Goal: Find specific fact: Find contact information

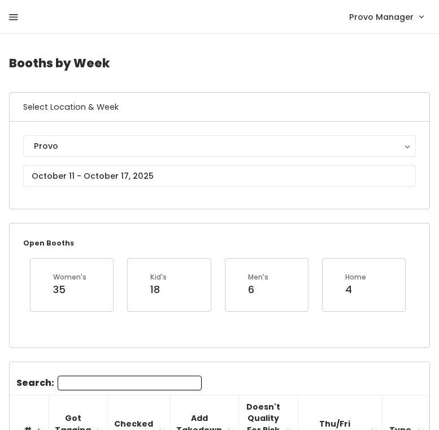
click at [9, 7] on link at bounding box center [13, 17] width 9 height 24
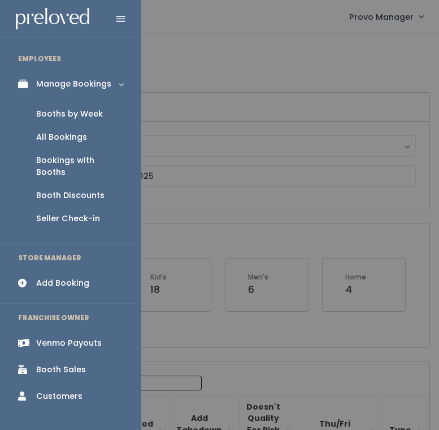
click at [57, 189] on div "Booth Discounts" at bounding box center [70, 195] width 68 height 12
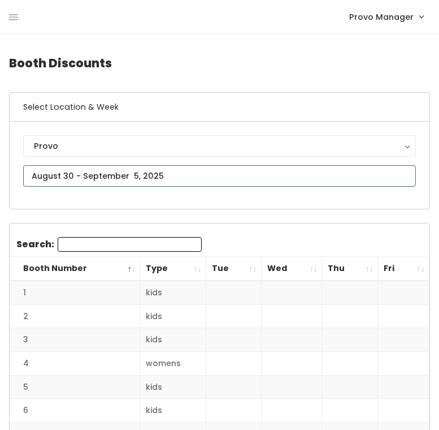
click at [99, 174] on input "text" at bounding box center [219, 175] width 393 height 21
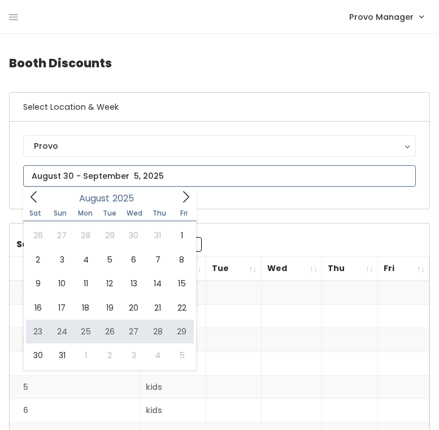
type input "[DATE] to [DATE]"
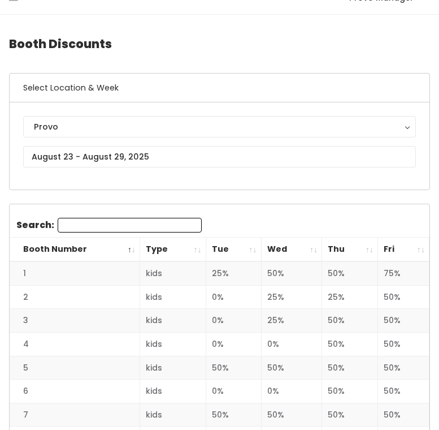
scroll to position [23, 0]
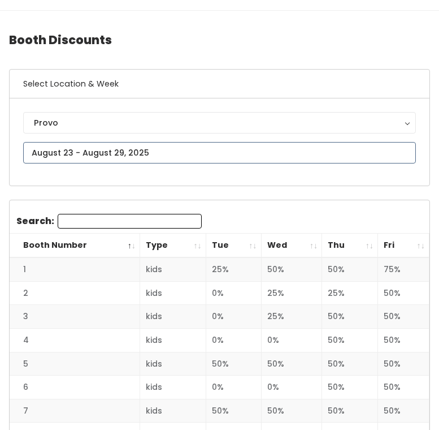
click at [137, 157] on input "text" at bounding box center [219, 152] width 393 height 21
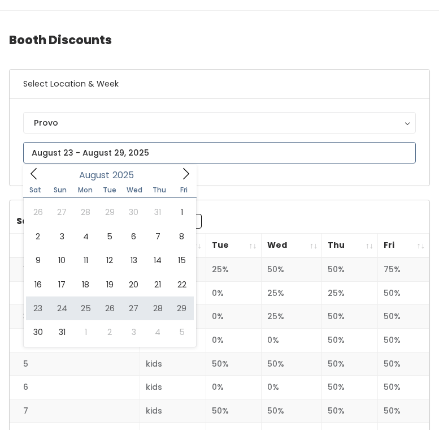
type input "August 23 to August 29"
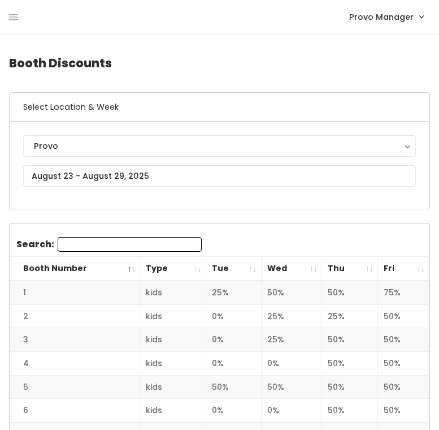
click at [248, 269] on th "Tue" at bounding box center [233, 269] width 55 height 24
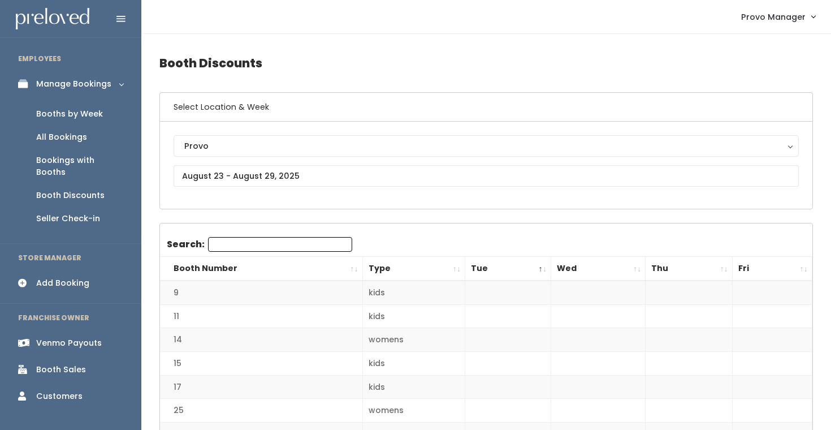
click at [73, 107] on link "Booths by Week" at bounding box center [70, 113] width 141 height 23
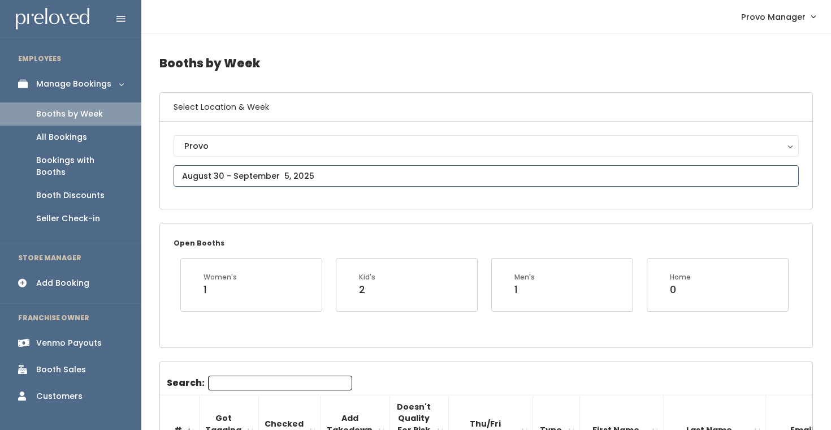
click at [202, 176] on input "text" at bounding box center [486, 175] width 625 height 21
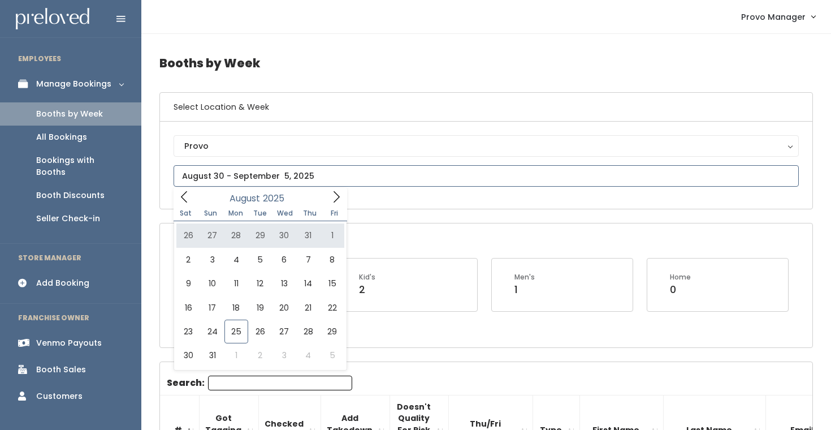
click at [329, 198] on span at bounding box center [336, 197] width 21 height 18
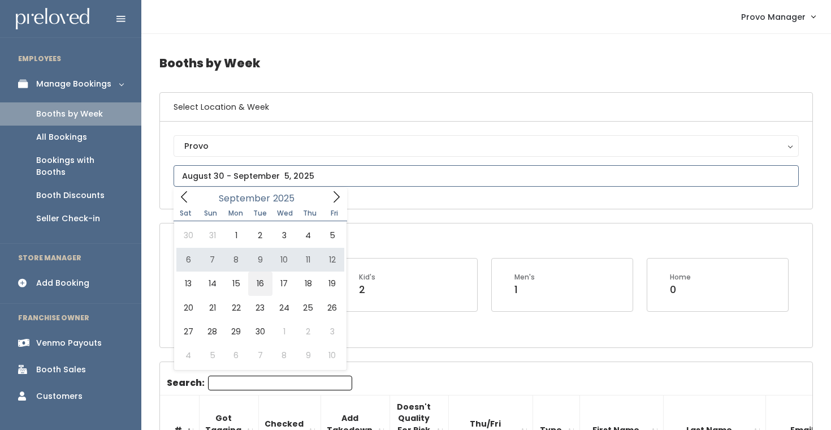
type input "September 13 to September 19"
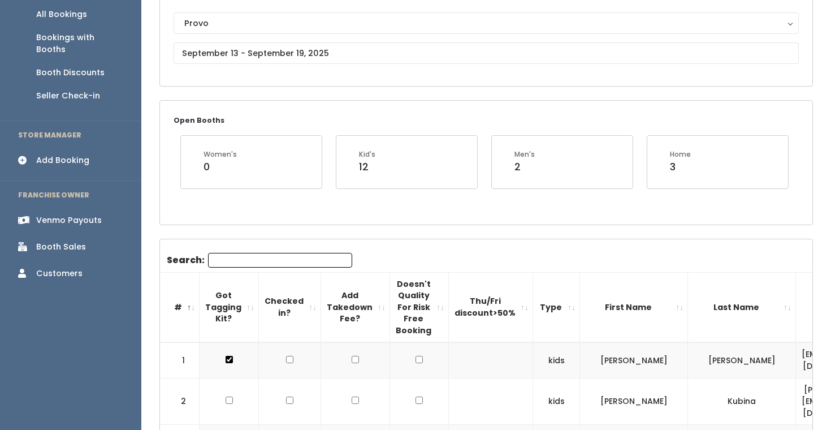
scroll to position [19, 0]
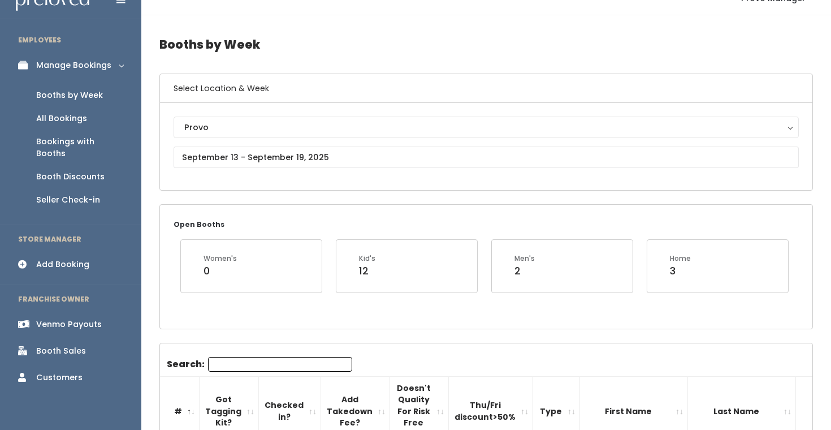
click at [94, 89] on div "Booths by Week" at bounding box center [69, 95] width 67 height 12
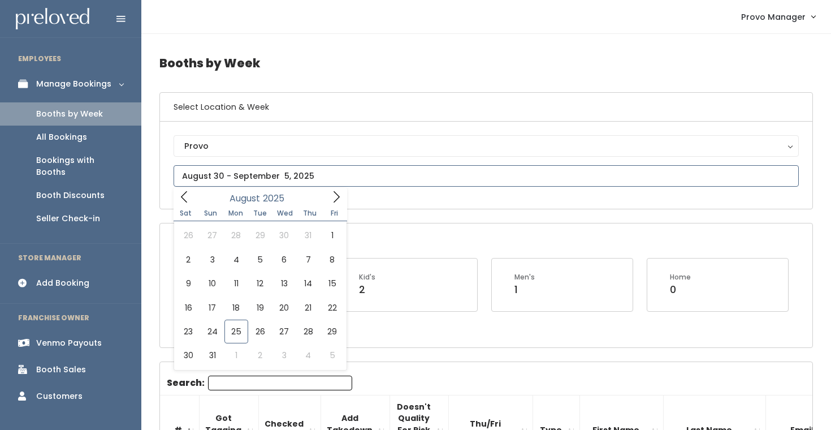
click at [280, 172] on input "text" at bounding box center [486, 175] width 625 height 21
type input "August 23 to August 29"
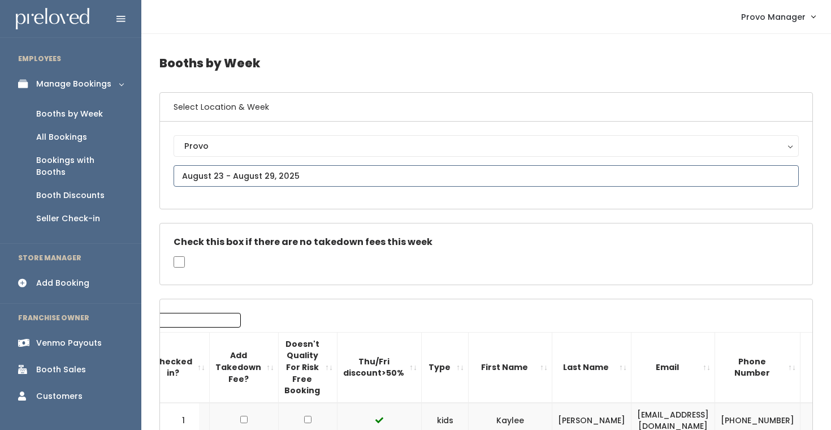
click at [223, 177] on input "text" at bounding box center [486, 175] width 625 height 21
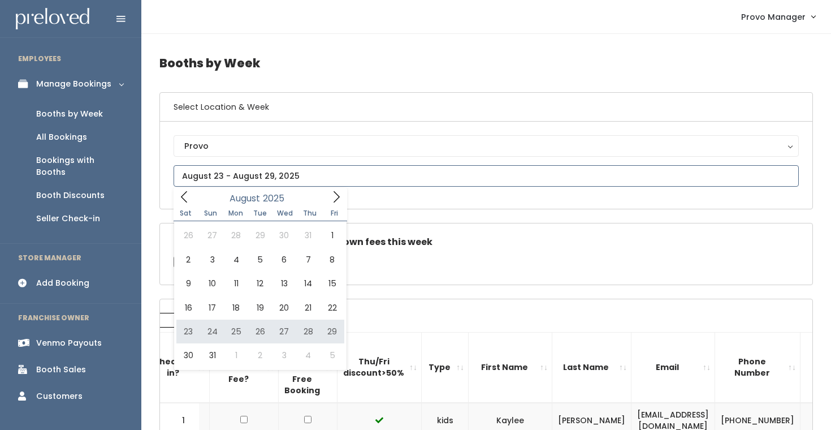
type input "August 23 to August 29"
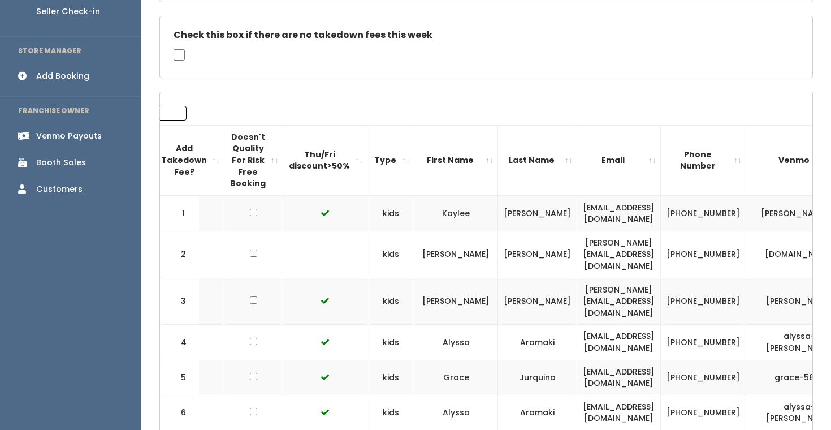
scroll to position [0, 288]
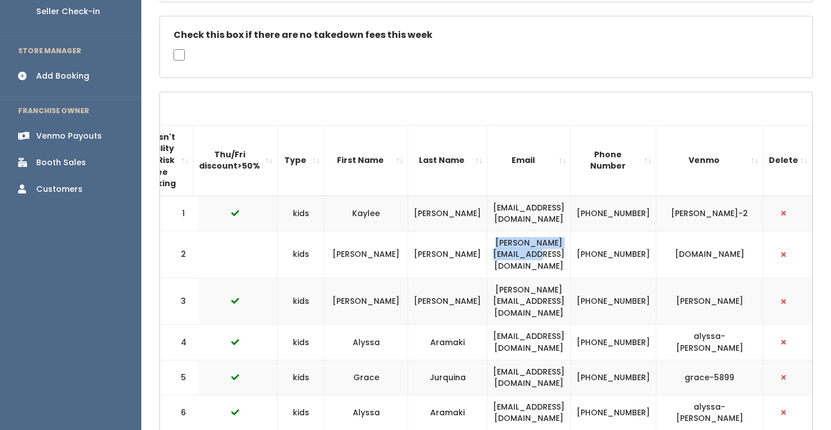
drag, startPoint x: 602, startPoint y: 250, endPoint x: 474, endPoint y: 248, distance: 128.3
click at [487, 248] on td "[PERSON_NAME][EMAIL_ADDRESS][DOMAIN_NAME]" at bounding box center [529, 254] width 84 height 47
copy td "[PERSON_NAME][EMAIL_ADDRESS][DOMAIN_NAME]"
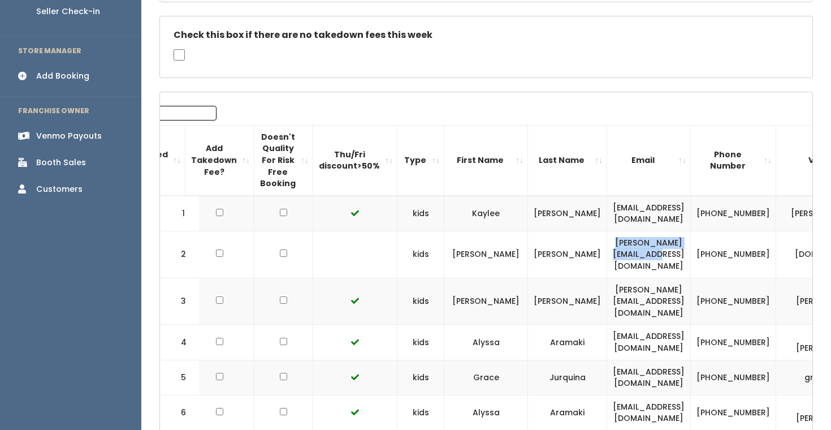
scroll to position [0, 29]
